Goal: Check status: Check status

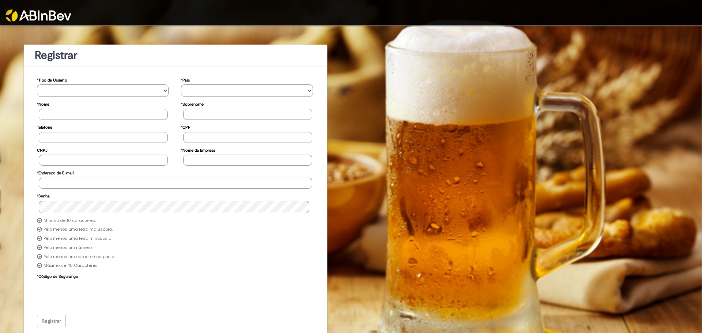
type input "**********"
click at [53, 18] on img at bounding box center [38, 16] width 66 height 12
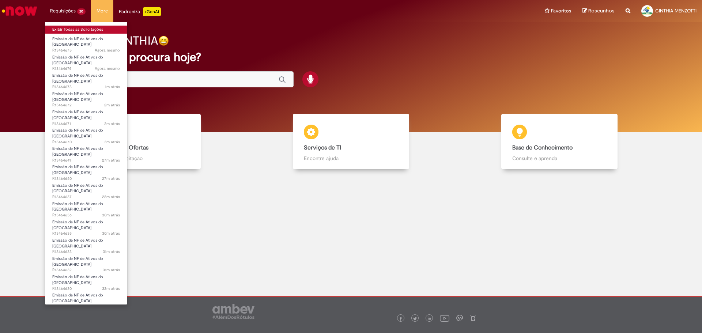
click at [76, 29] on link "Exibir Todas as Solicitações" at bounding box center [86, 30] width 82 height 8
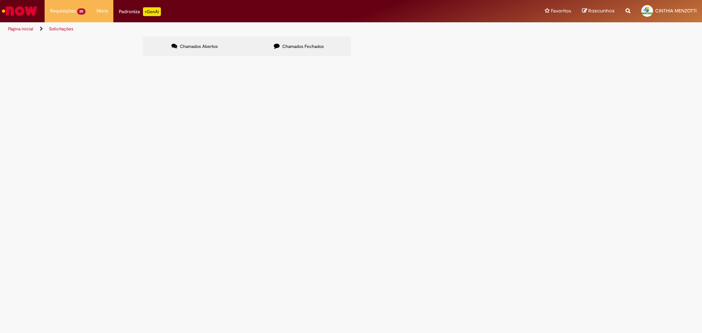
scroll to position [73, 0]
click at [0, 0] on span "6101992646" at bounding box center [0, 0] width 0 height 0
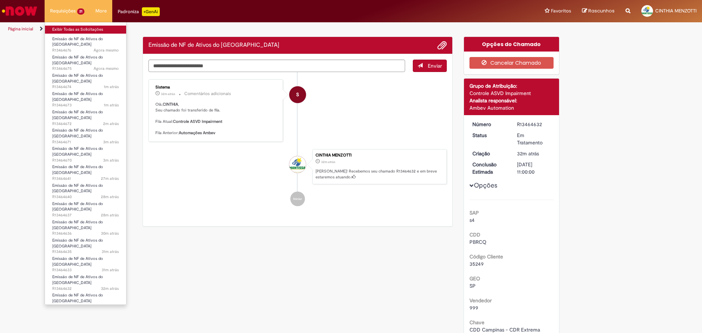
click at [69, 28] on link "Exibir Todas as Solicitações" at bounding box center [85, 30] width 81 height 8
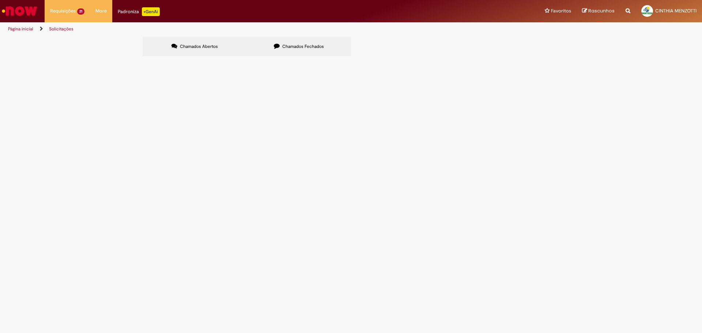
click at [301, 48] on span "Chamados Fechados" at bounding box center [303, 47] width 42 height 6
click at [192, 48] on span "Chamados Abertos" at bounding box center [199, 47] width 38 height 6
click at [0, 0] on span "6101992641" at bounding box center [0, 0] width 0 height 0
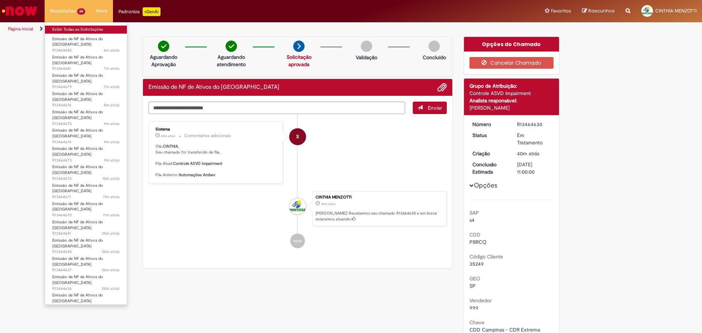
click at [69, 32] on link "Exibir Todas as Solicitações" at bounding box center [86, 30] width 82 height 8
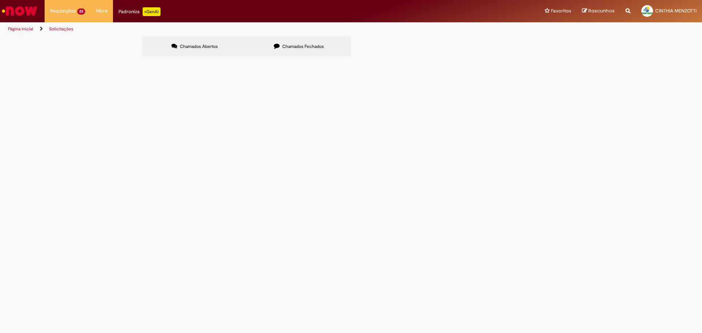
scroll to position [146, 0]
click at [0, 0] on span "6101992641" at bounding box center [0, 0] width 0 height 0
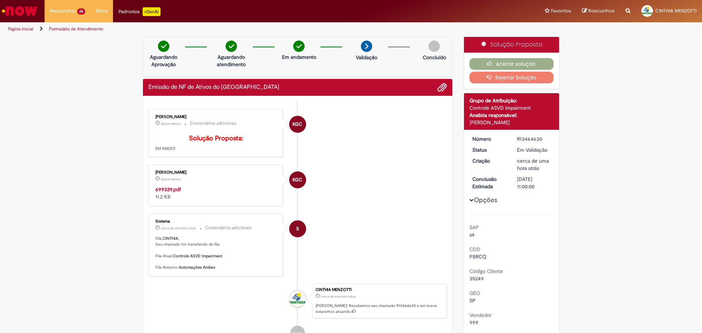
click at [158, 193] on strong "699329.pdf" at bounding box center [168, 189] width 26 height 7
